Goal: Task Accomplishment & Management: Manage account settings

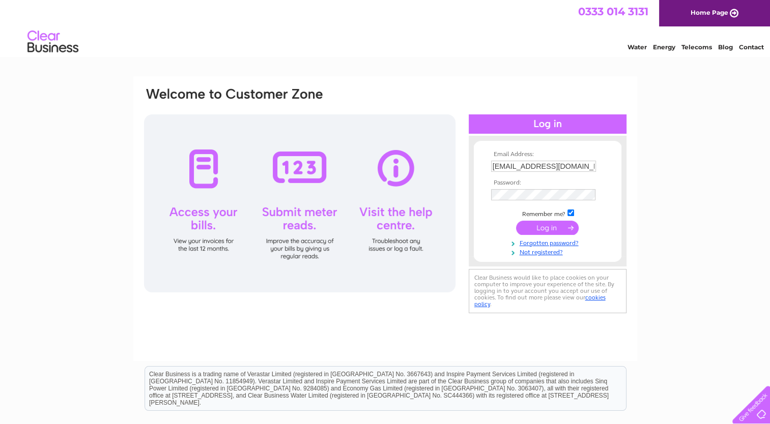
click at [545, 233] on input "submit" at bounding box center [547, 228] width 63 height 14
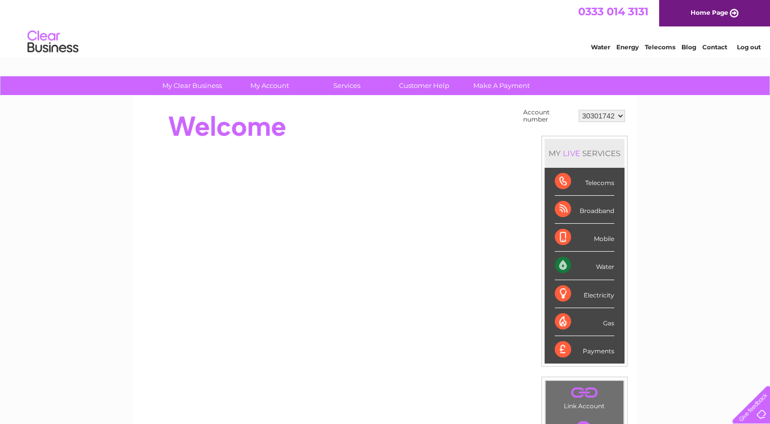
click at [743, 48] on link "Log out" at bounding box center [748, 47] width 24 height 8
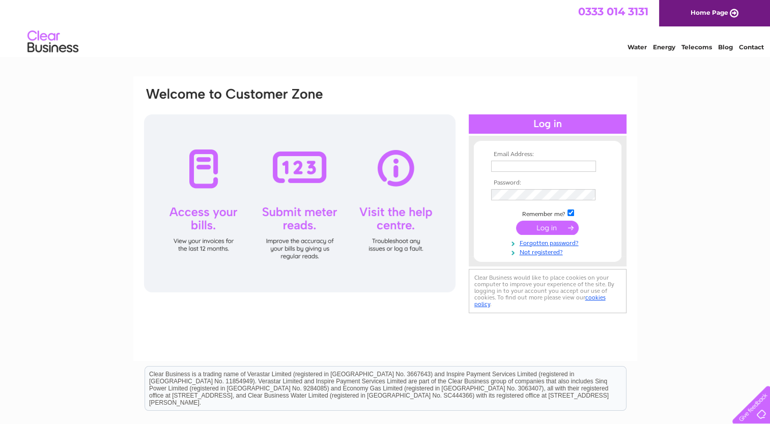
type input "[EMAIL_ADDRESS][DOMAIN_NAME]"
